Goal: Register for event/course

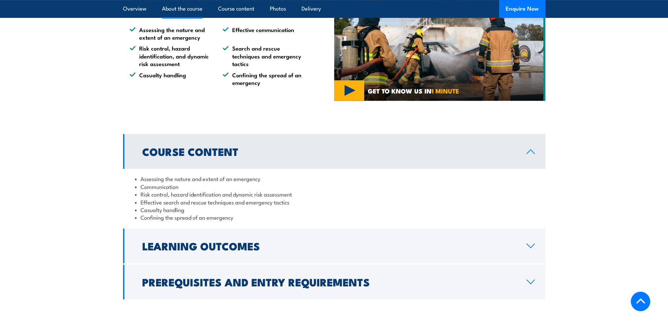
scroll to position [524, 0]
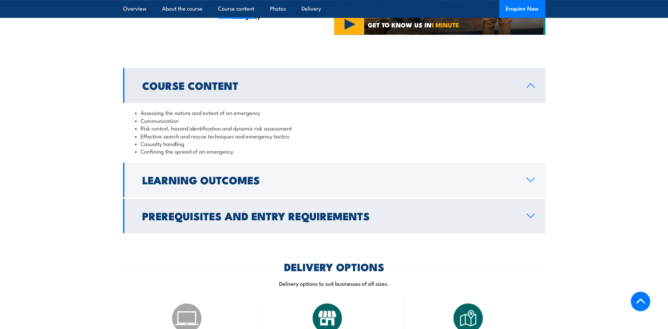
click at [531, 226] on link "Prerequisites and Entry Requirements" at bounding box center [334, 215] width 423 height 35
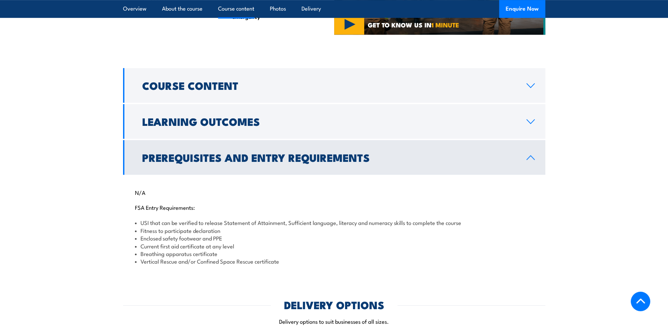
click at [534, 160] on link "Prerequisites and Entry Requirements" at bounding box center [334, 157] width 423 height 35
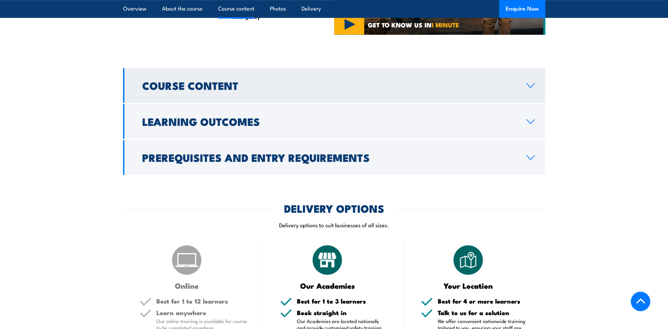
click at [520, 88] on link "Course Content" at bounding box center [334, 85] width 423 height 35
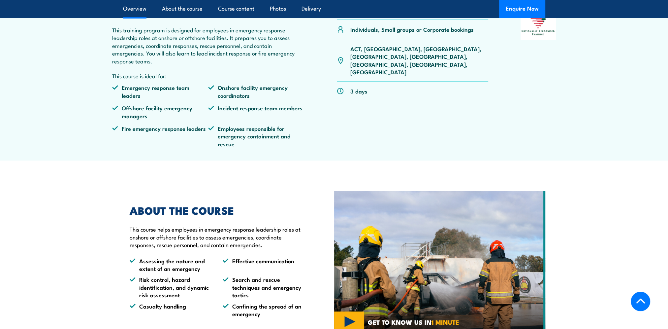
scroll to position [95, 0]
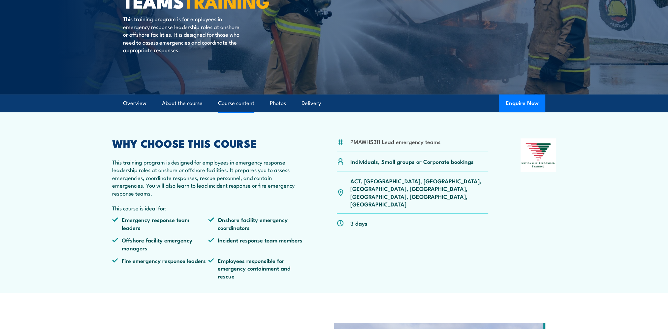
click at [225, 103] on link "Course content" at bounding box center [236, 102] width 36 height 17
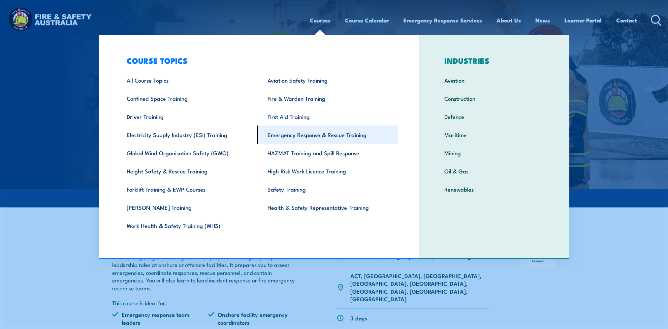
click at [334, 128] on link "Emergency Response & Rescue Training" at bounding box center [327, 134] width 141 height 18
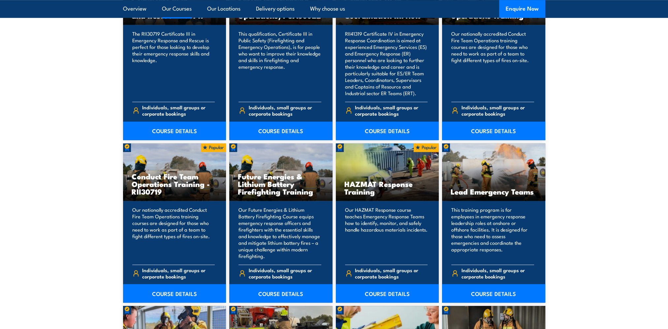
scroll to position [627, 0]
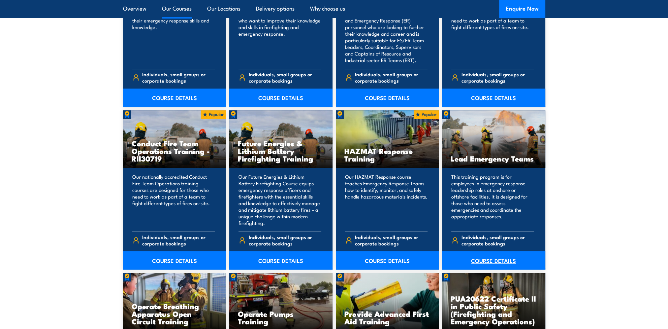
click at [502, 258] on link "COURSE DETAILS" at bounding box center [493, 260] width 103 height 18
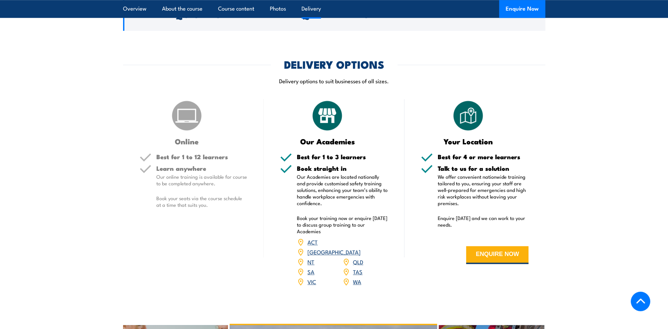
scroll to position [792, 0]
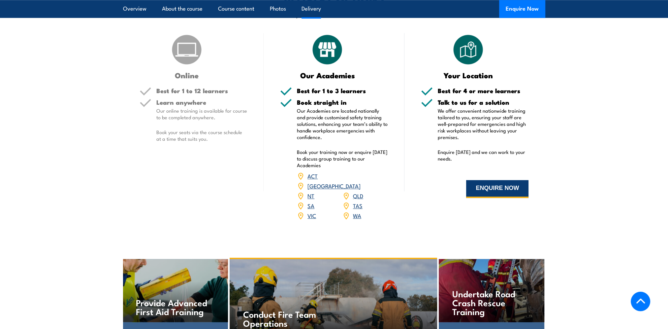
click at [500, 183] on button "ENQUIRE NOW" at bounding box center [497, 189] width 62 height 18
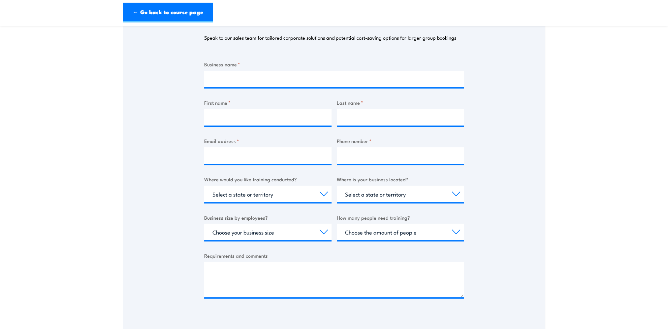
scroll to position [66, 0]
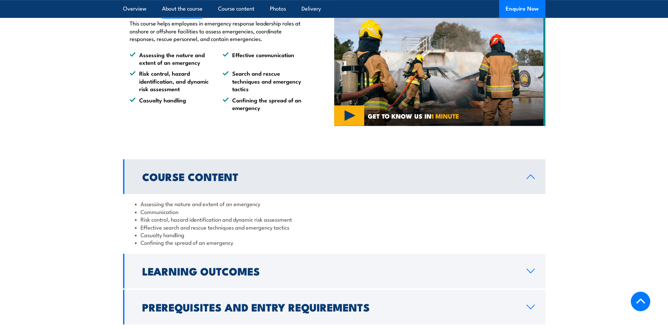
scroll to position [301, 0]
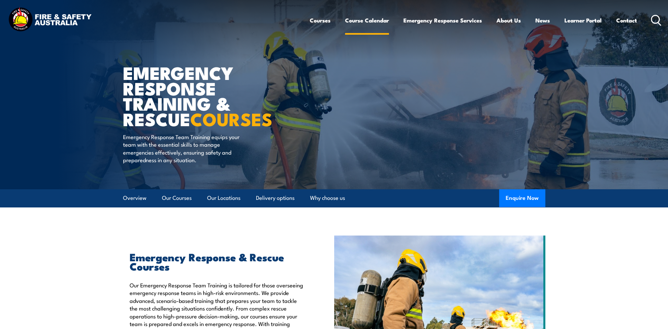
click at [354, 19] on link "Course Calendar" at bounding box center [367, 20] width 44 height 17
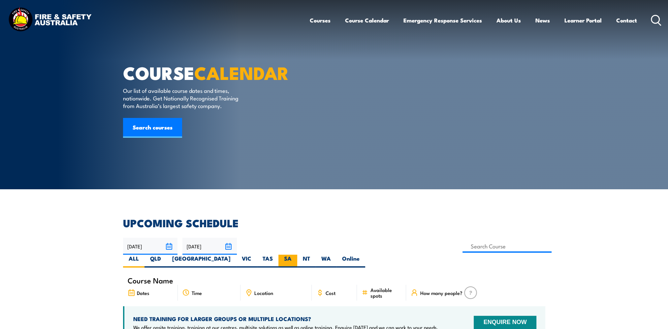
scroll to position [99, 0]
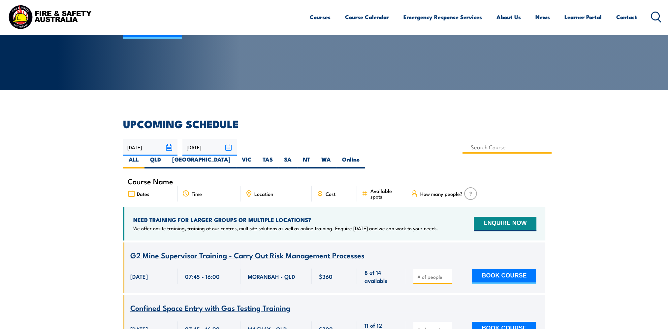
click at [463, 146] on input at bounding box center [507, 147] width 89 height 13
type input "Lead Emergency Teams"
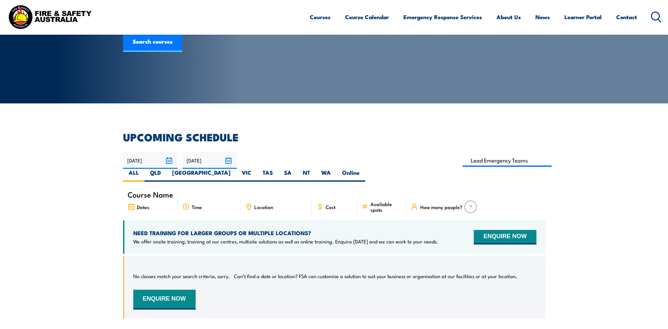
scroll to position [119, 0]
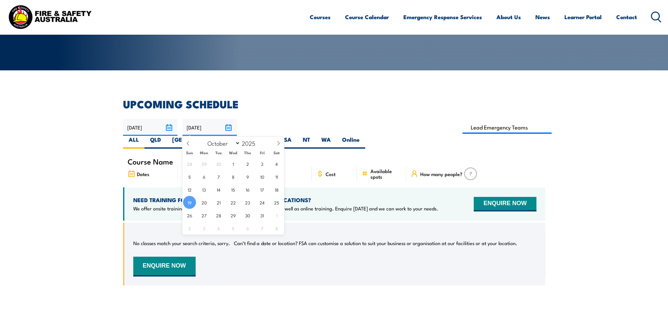
click at [230, 129] on input "19/10/2025" at bounding box center [210, 127] width 54 height 17
click at [282, 143] on span at bounding box center [278, 146] width 11 height 18
select select "11"
click at [282, 143] on span at bounding box center [278, 146] width 11 height 18
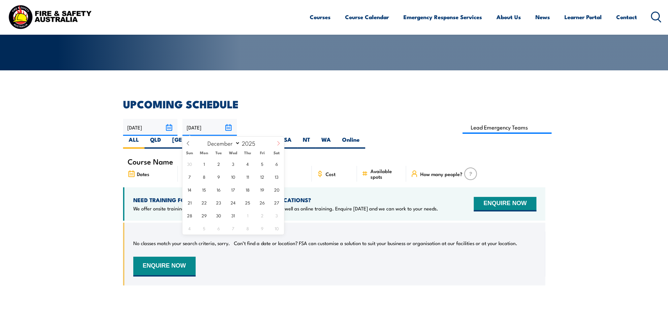
type input "2026"
click at [282, 143] on span at bounding box center [278, 146] width 11 height 18
select select "1"
click at [273, 202] on span "28" at bounding box center [276, 202] width 13 height 13
type input "[DATE]"
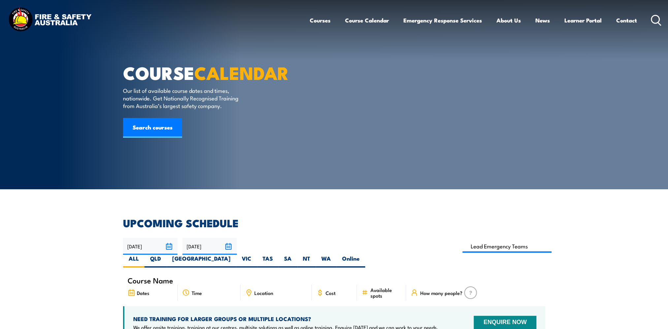
click at [40, 218] on section "UPCOMING SCHEDULE [DATE] [DATE]" at bounding box center [334, 316] width 668 height 196
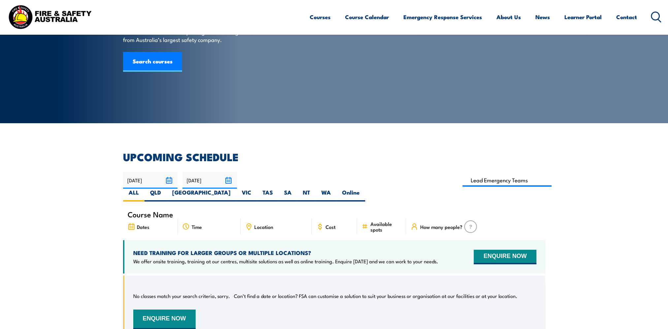
scroll to position [132, 0]
